Goal: Check status: Check status

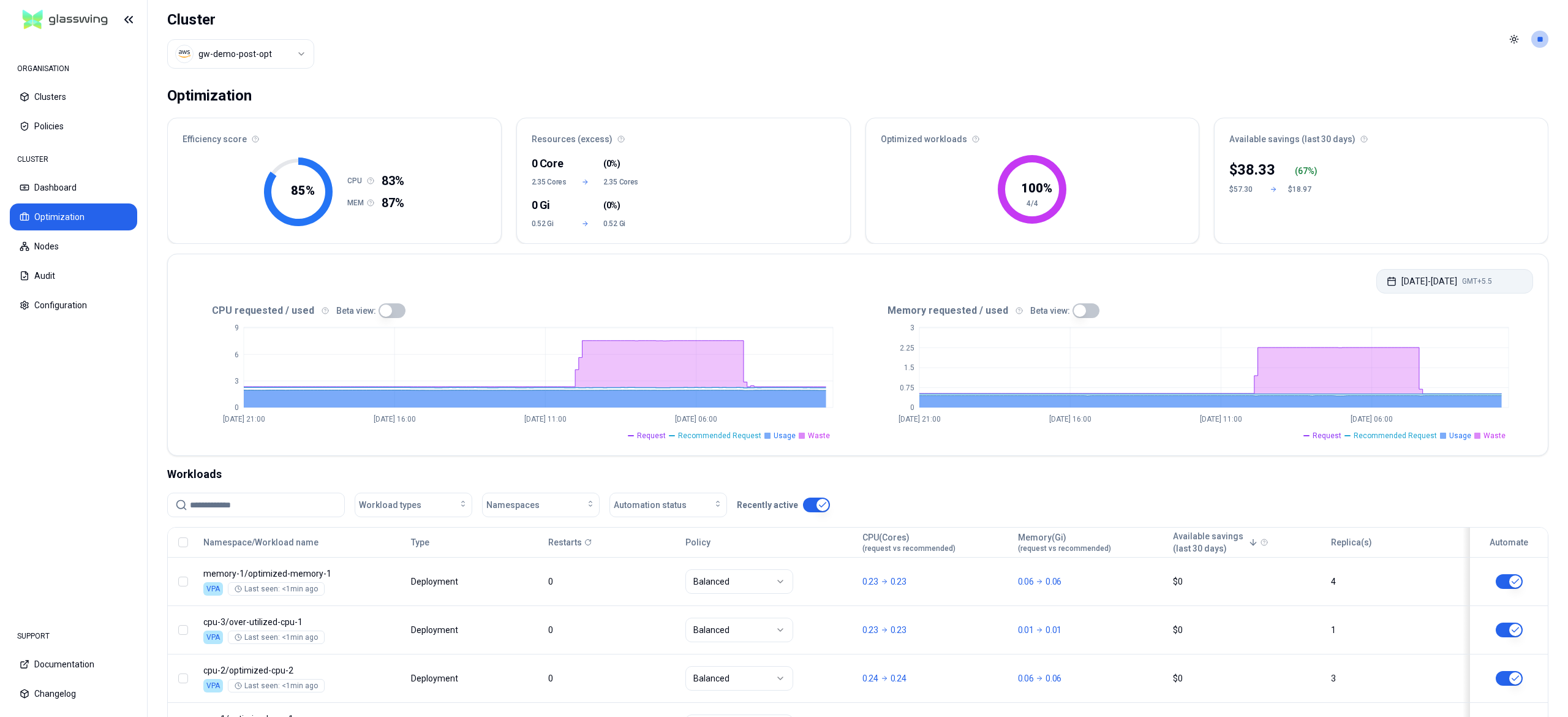
click at [1411, 273] on button "[DATE] - [DATE] GMT+5.5" at bounding box center [1455, 280] width 157 height 25
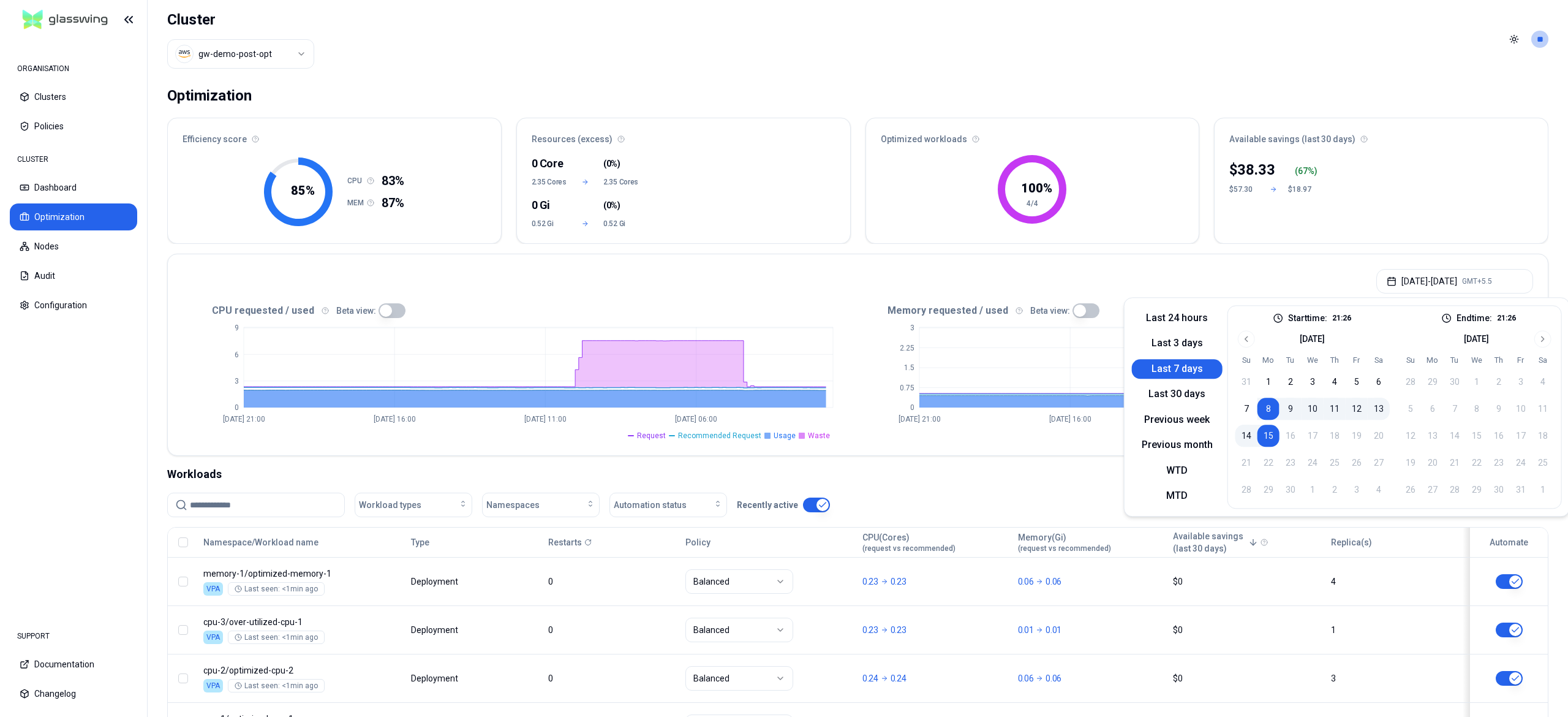
click at [272, 49] on html "ORGANISATION Clusters Policies CLUSTER Dashboard Optimization Nodes Audit Confi…" at bounding box center [784, 358] width 1568 height 717
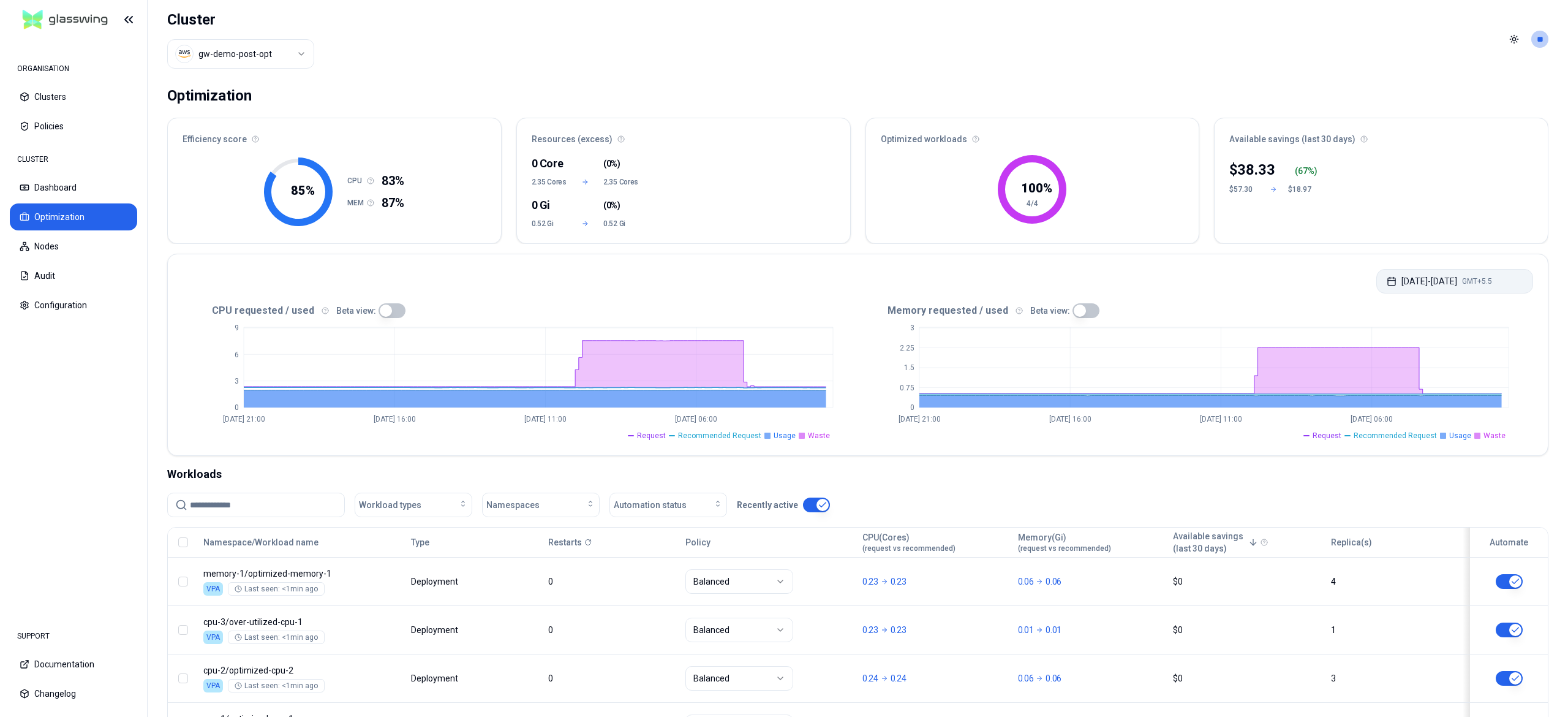
click at [1449, 283] on html "ORGANISATION Clusters Policies CLUSTER Dashboard Optimization Nodes Audit Confi…" at bounding box center [784, 358] width 1568 height 717
click at [267, 46] on html "ORGANISATION Clusters Policies CLUSTER Dashboard Optimization Nodes Audit Confi…" at bounding box center [784, 358] width 1568 height 717
click at [1447, 272] on button "[DATE] - [DATE] GMT+5.5" at bounding box center [1455, 280] width 157 height 25
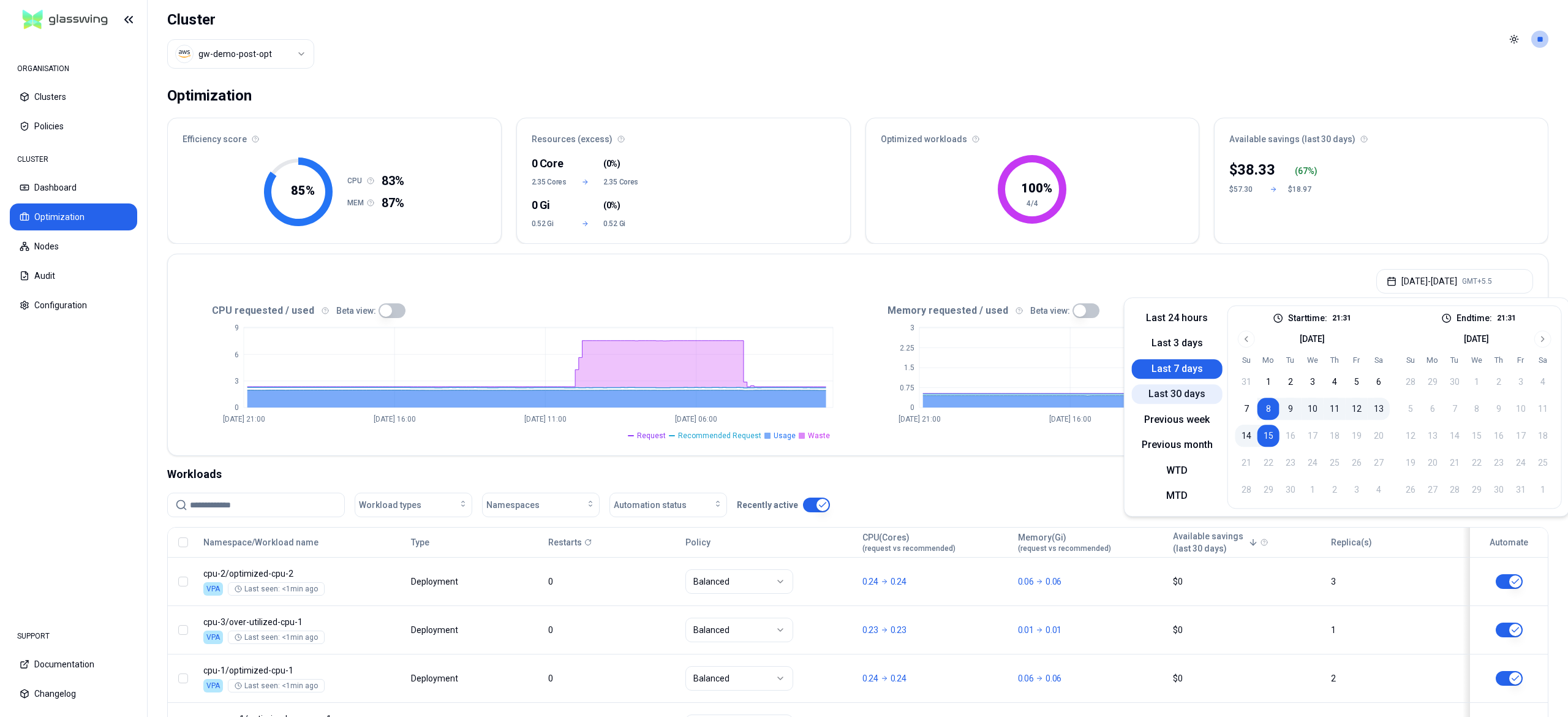
click at [1170, 399] on button "Last 30 days" at bounding box center [1178, 394] width 91 height 20
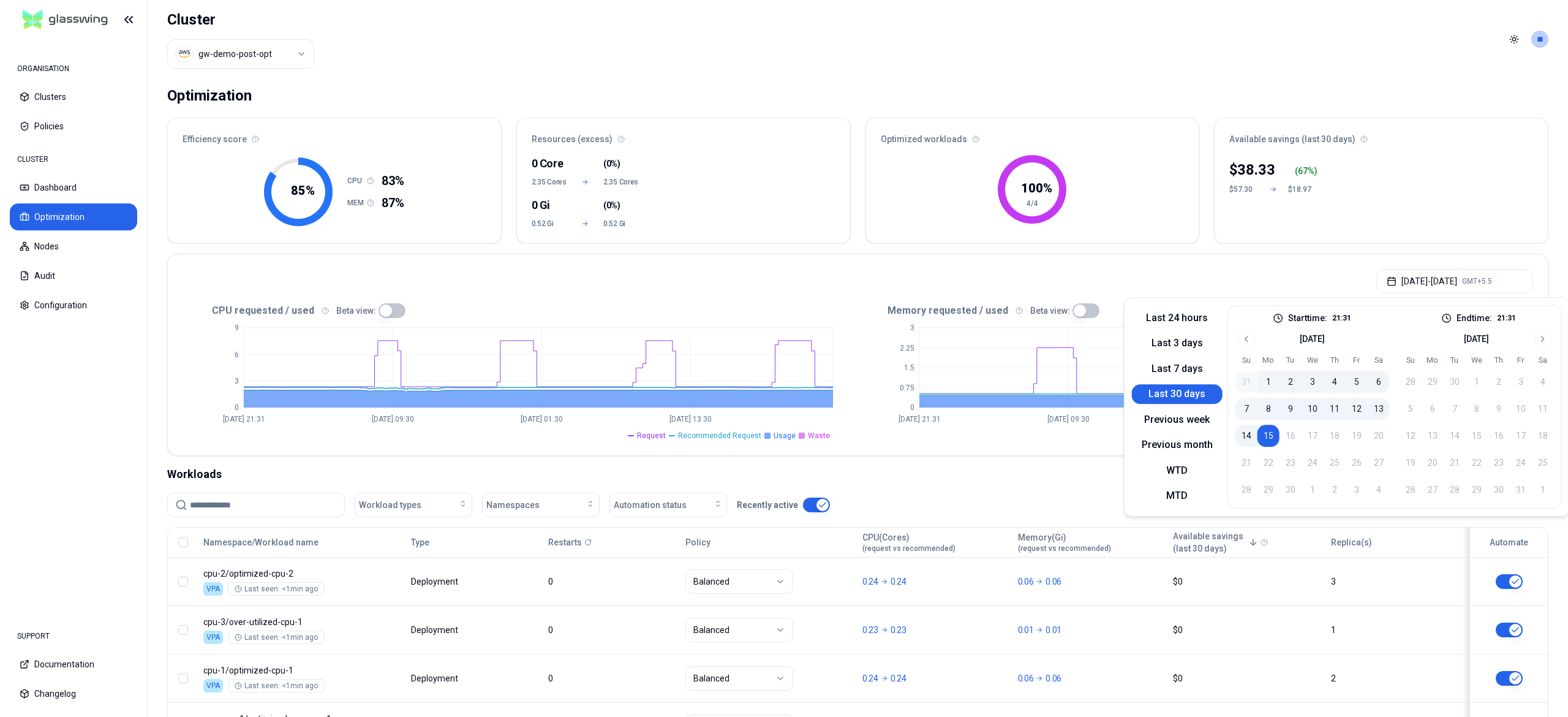
click at [388, 311] on button "button" at bounding box center [391, 310] width 27 height 15
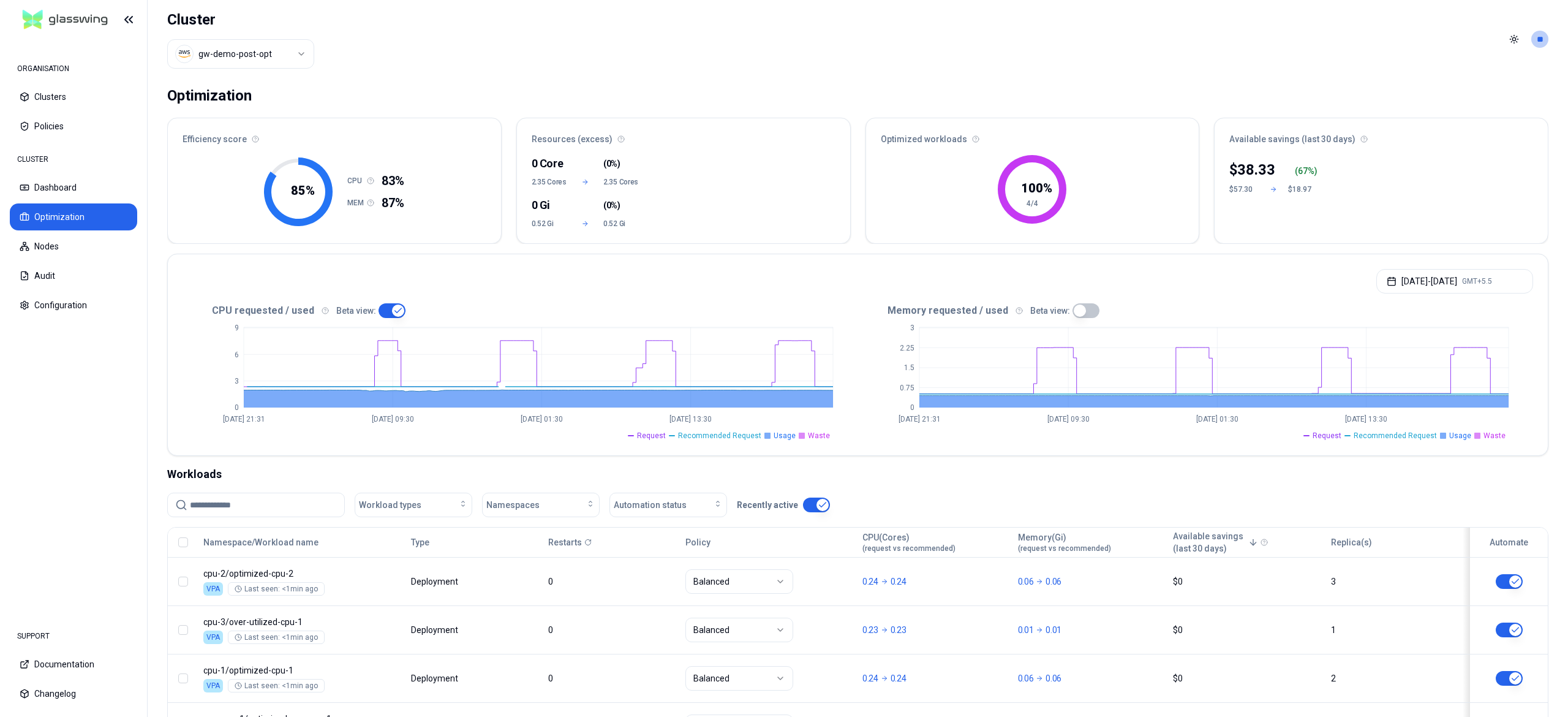
click at [1078, 314] on button "button" at bounding box center [1086, 310] width 27 height 15
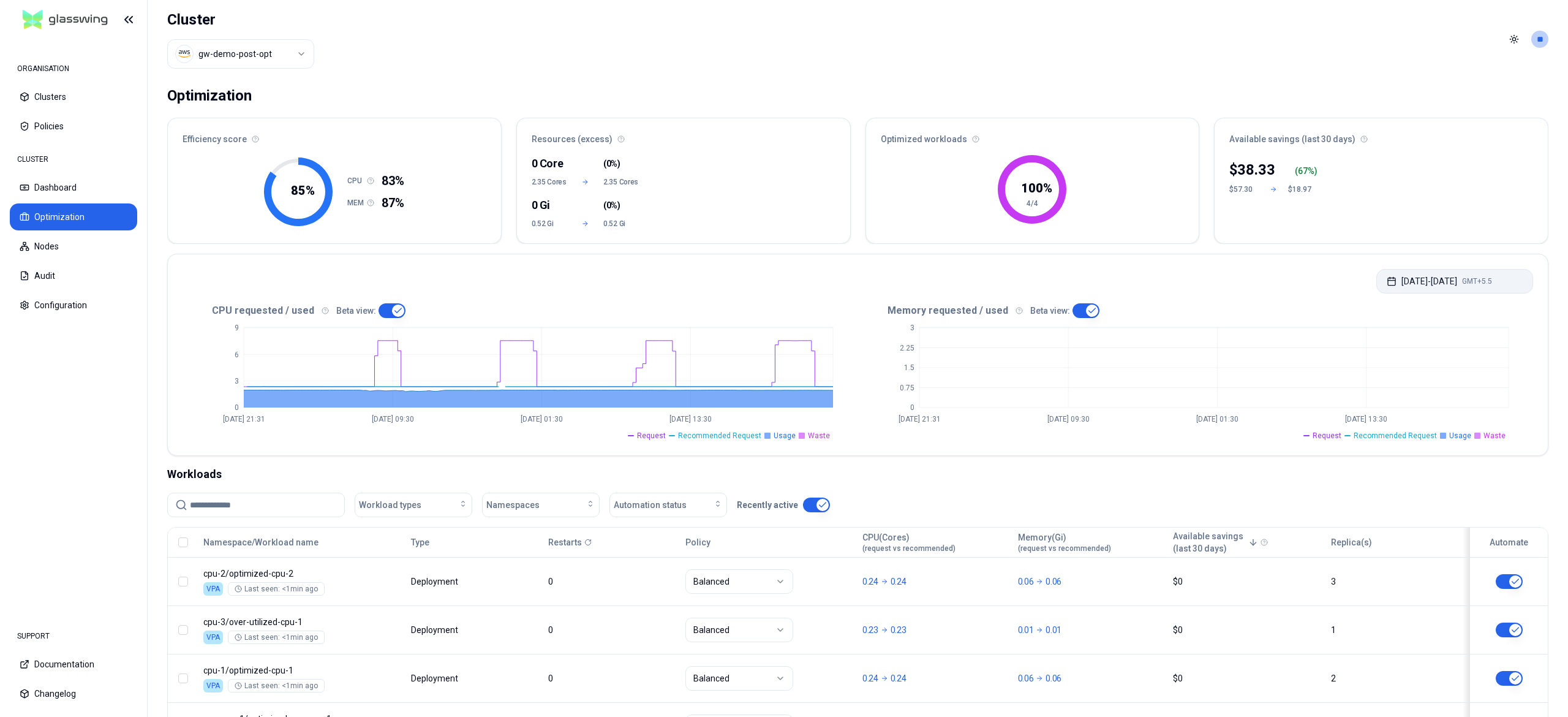
click at [1406, 281] on button "Aug 16, 2025 - Sep 15, 2025 GMT+5.5" at bounding box center [1455, 280] width 157 height 25
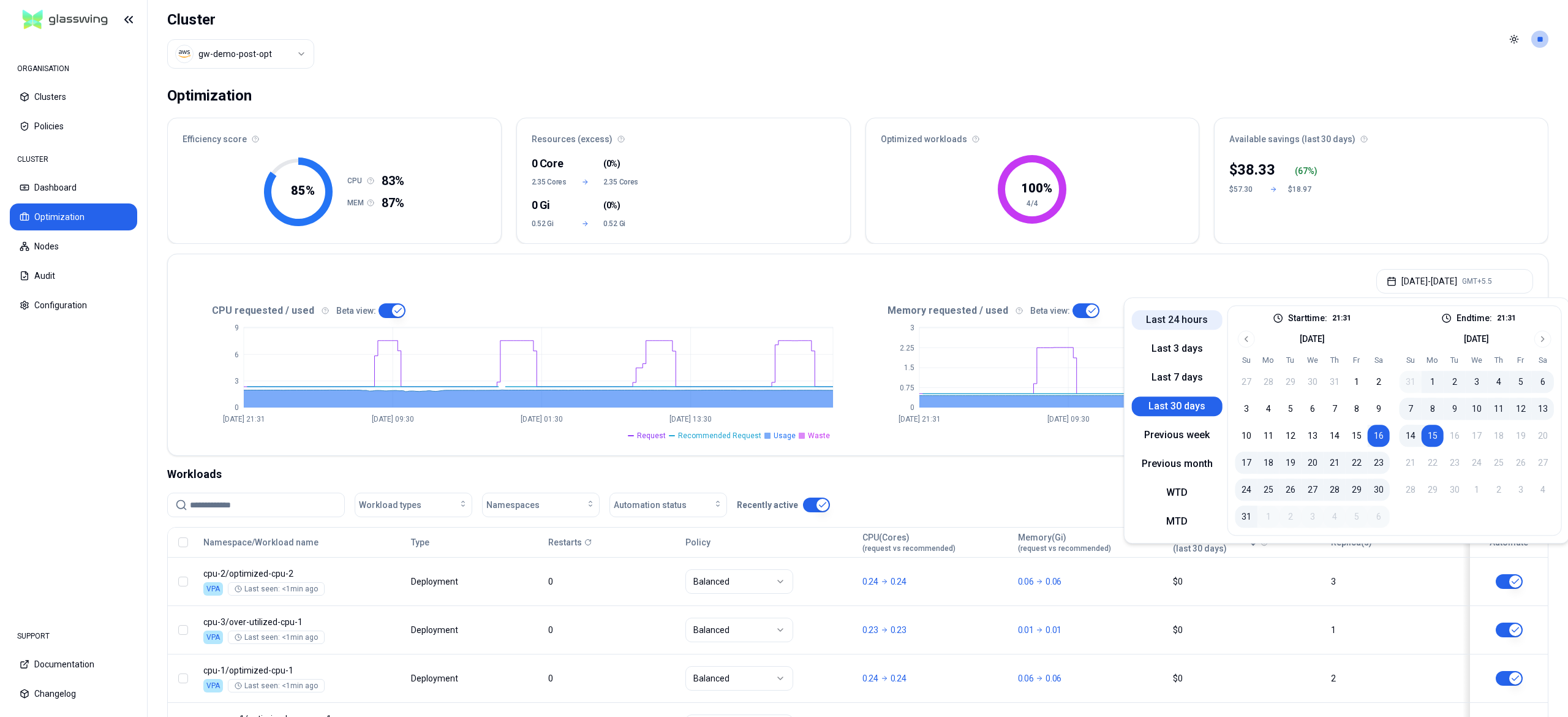
click at [1174, 328] on button "Last 24 hours" at bounding box center [1178, 320] width 91 height 20
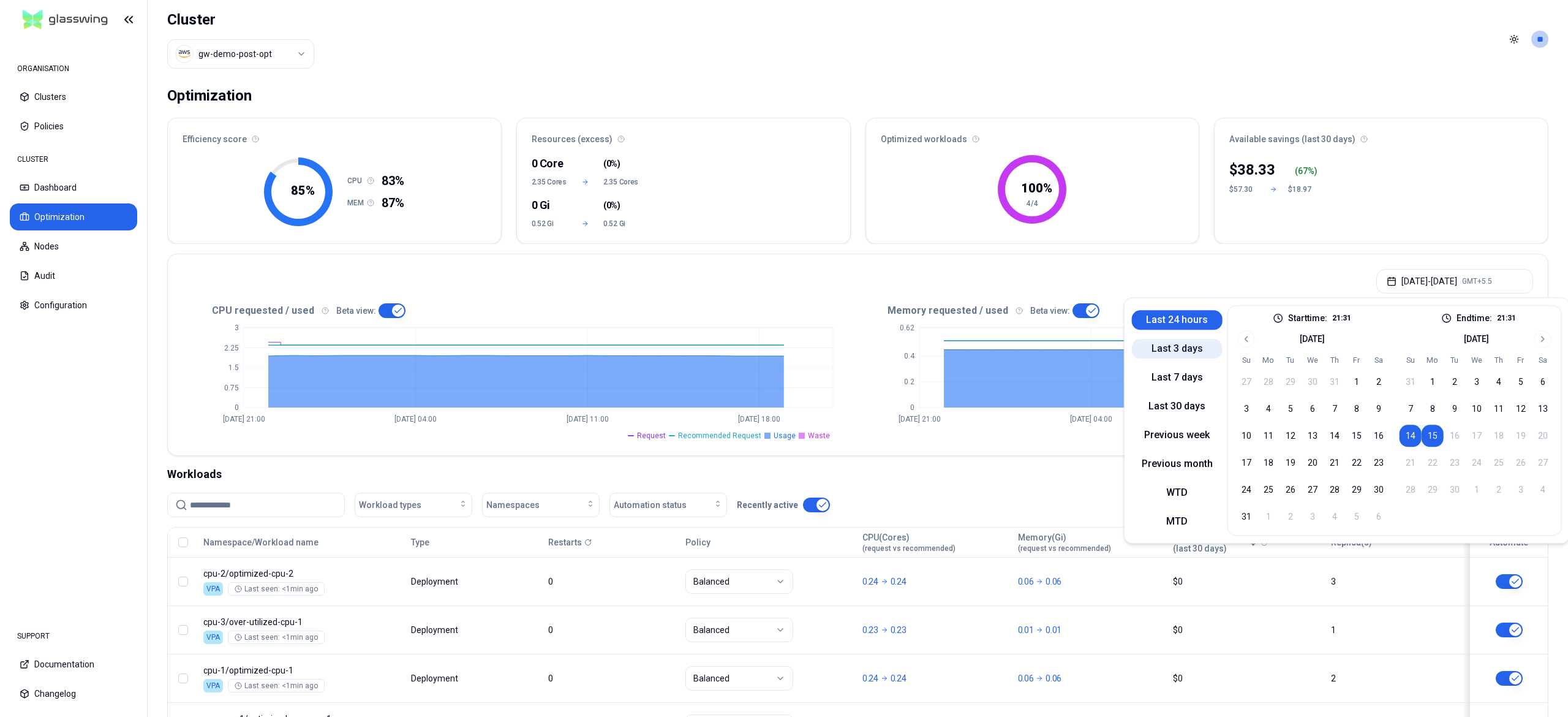
click at [1174, 355] on button "Last 3 days" at bounding box center [1178, 349] width 91 height 20
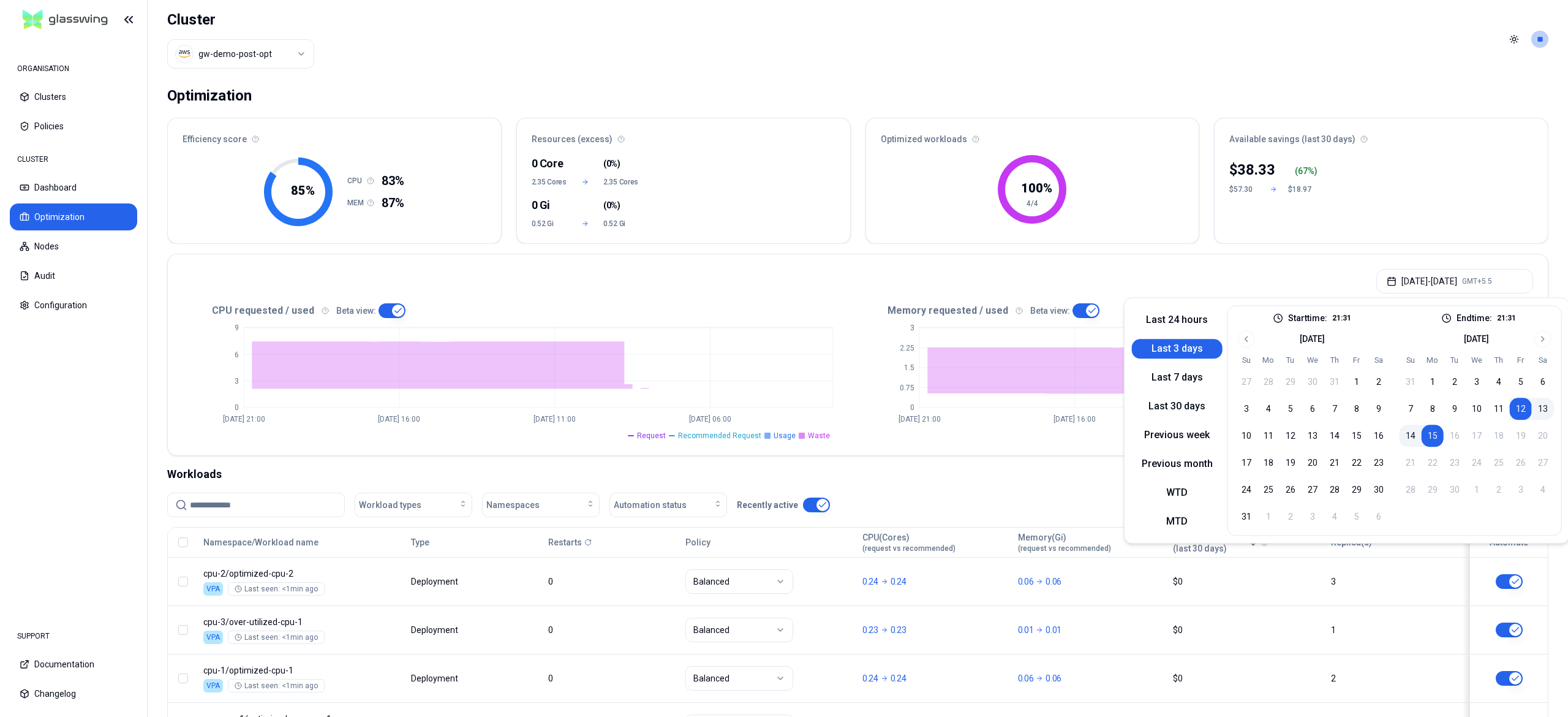
click at [802, 53] on header "Cluster gw-demo-post-opt Toggle theme **" at bounding box center [858, 39] width 1420 height 78
